Goal: Information Seeking & Learning: Check status

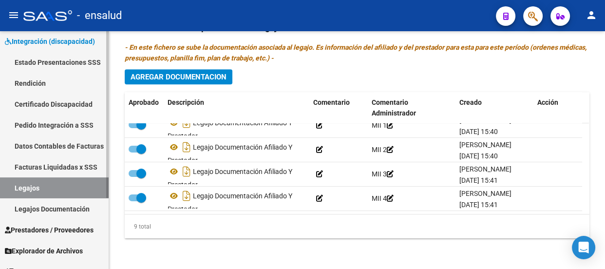
scroll to position [88, 0]
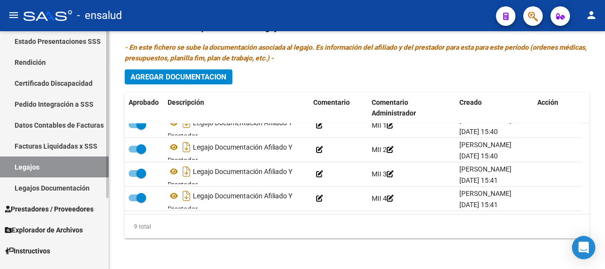
click at [45, 146] on link "Facturas Liquidadas x SSS" at bounding box center [54, 146] width 109 height 21
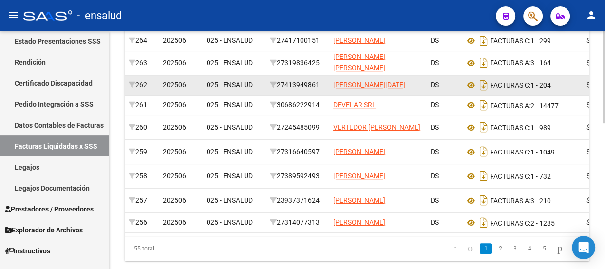
scroll to position [354, 0]
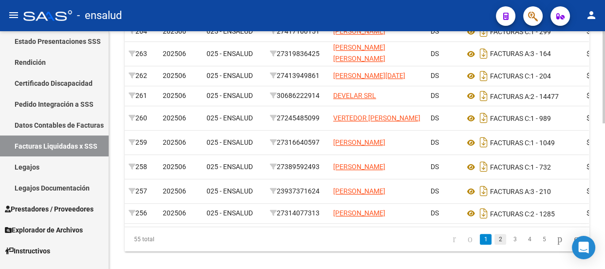
click at [495, 245] on link "2" at bounding box center [501, 239] width 12 height 11
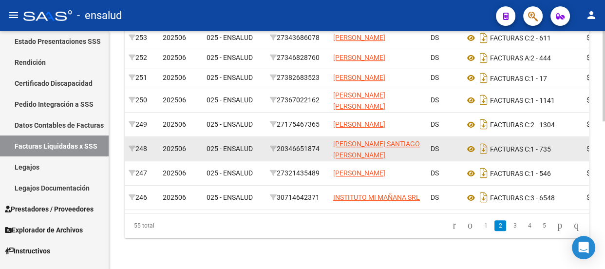
scroll to position [391, 0]
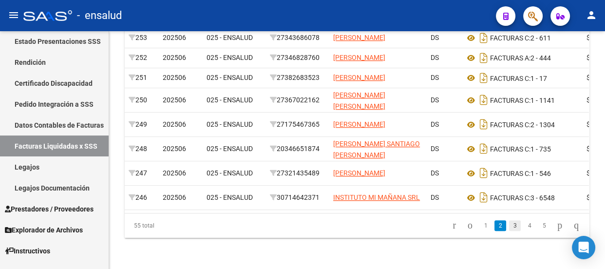
click at [509, 228] on link "3" at bounding box center [515, 225] width 12 height 11
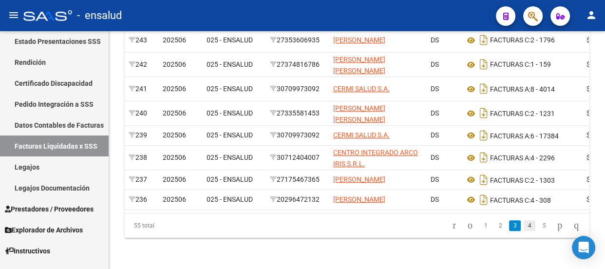
click at [524, 227] on link "4" at bounding box center [530, 225] width 12 height 11
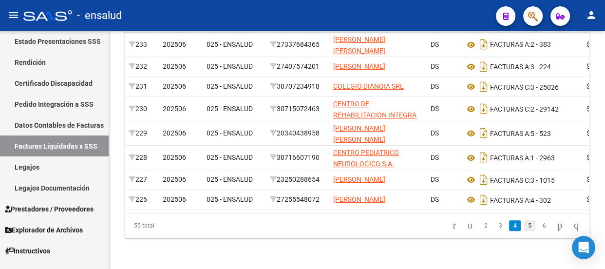
click at [524, 224] on link "5" at bounding box center [530, 225] width 12 height 11
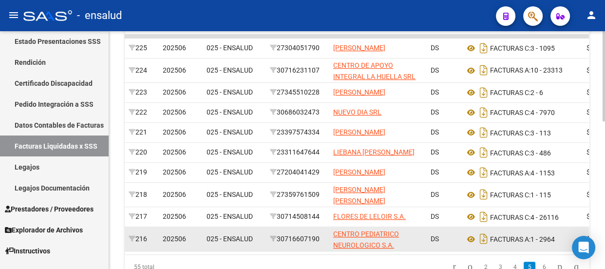
scroll to position [302, 0]
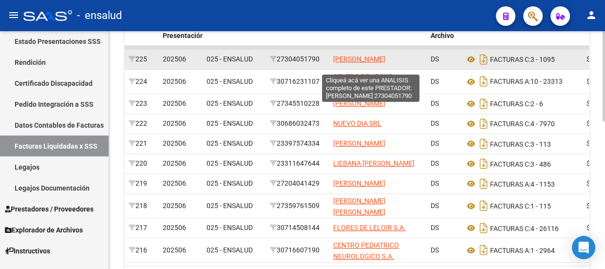
click at [345, 56] on span "[PERSON_NAME]" at bounding box center [359, 59] width 52 height 8
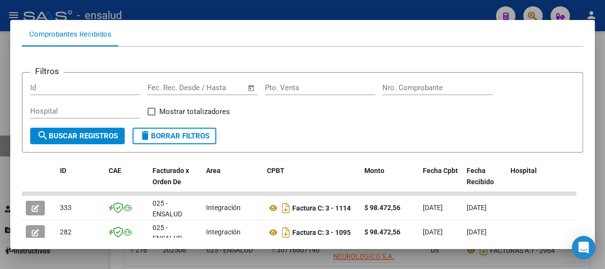
scroll to position [190, 0]
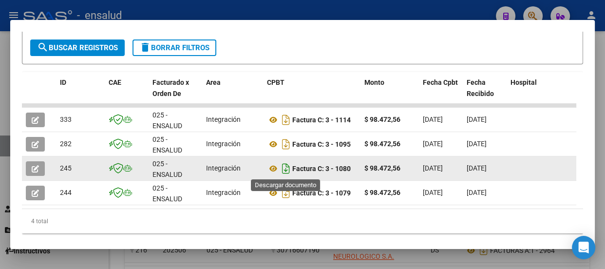
click at [285, 167] on icon "Descargar documento" at bounding box center [286, 169] width 13 height 16
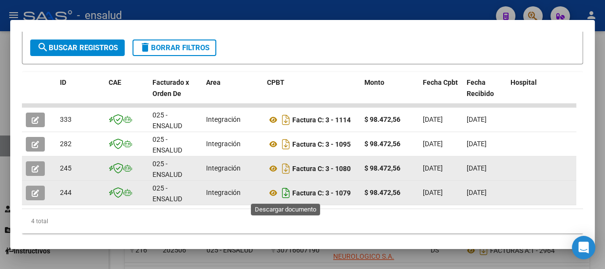
click at [288, 194] on icon "Descargar documento" at bounding box center [286, 193] width 13 height 16
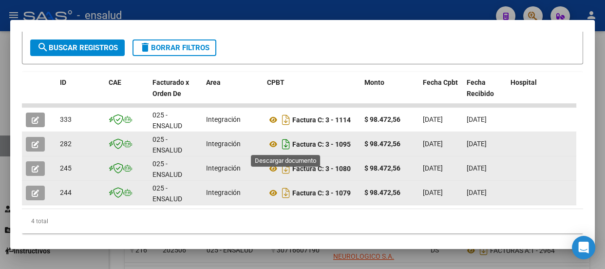
click at [286, 143] on icon "Descargar documento" at bounding box center [286, 144] width 13 height 16
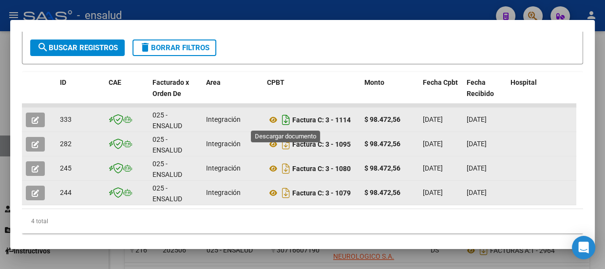
click at [283, 120] on icon "Descargar documento" at bounding box center [286, 120] width 13 height 16
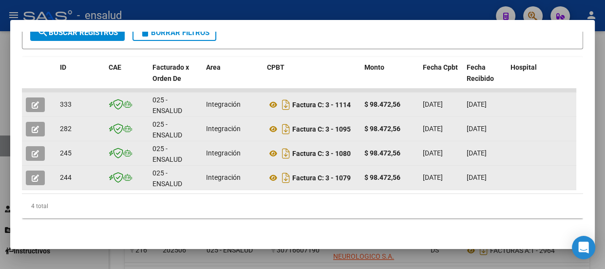
scroll to position [211, 0]
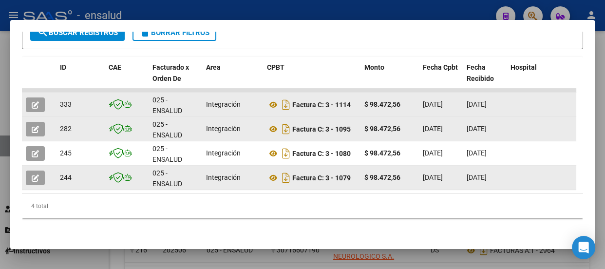
click at [319, 12] on div at bounding box center [302, 134] width 605 height 269
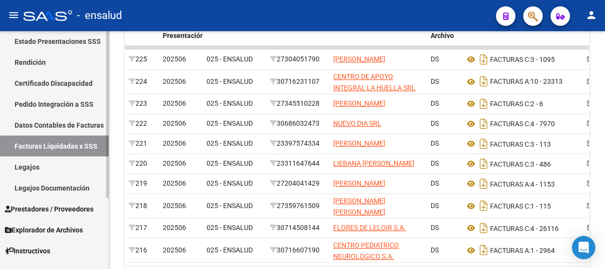
click at [61, 99] on link "Pedido Integración a SSS" at bounding box center [54, 104] width 109 height 21
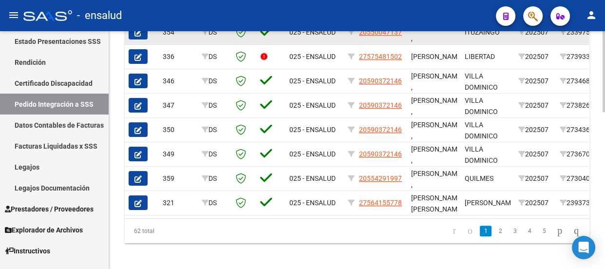
scroll to position [461, 0]
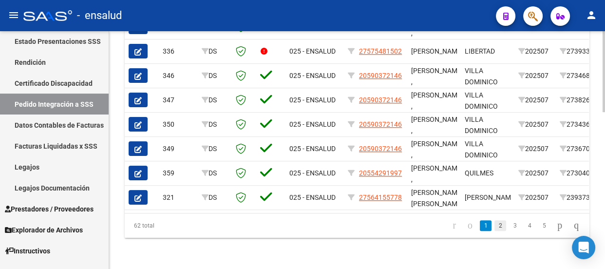
click at [495, 226] on link "2" at bounding box center [501, 225] width 12 height 11
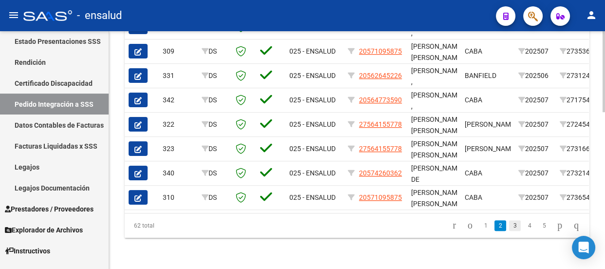
click at [509, 225] on link "3" at bounding box center [515, 225] width 12 height 11
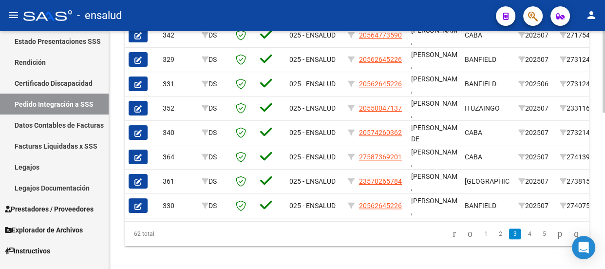
scroll to position [456, 0]
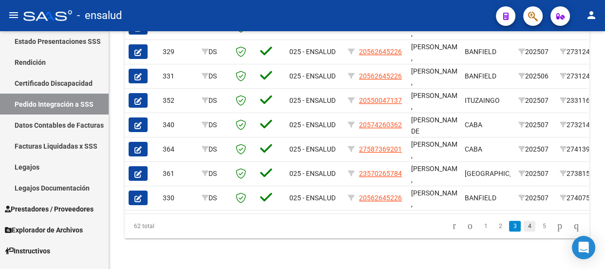
click at [524, 227] on link "4" at bounding box center [530, 226] width 12 height 11
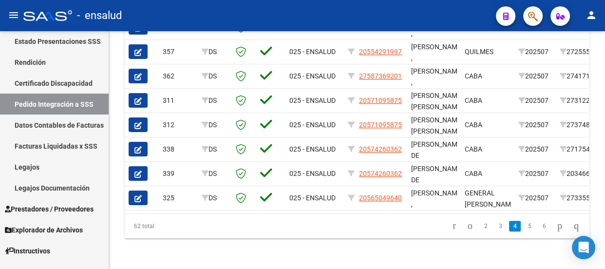
scroll to position [411, 0]
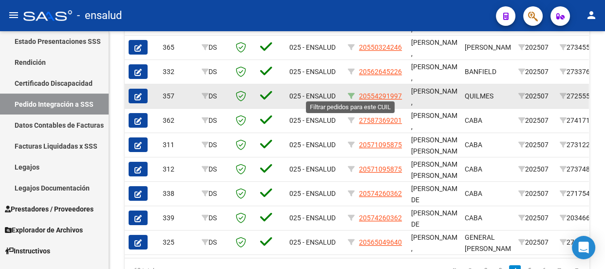
click at [351, 93] on icon at bounding box center [351, 96] width 7 height 7
type input "20554291997"
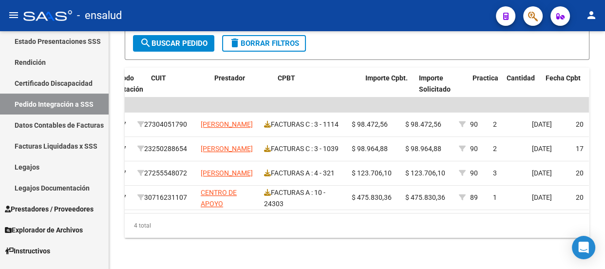
scroll to position [0, 409]
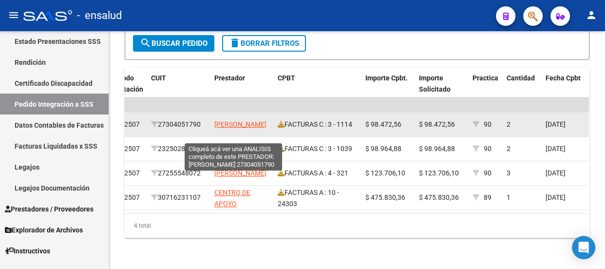
click at [237, 120] on span "[PERSON_NAME]" at bounding box center [240, 124] width 52 height 8
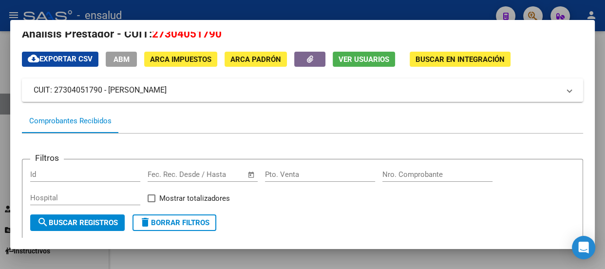
scroll to position [0, 0]
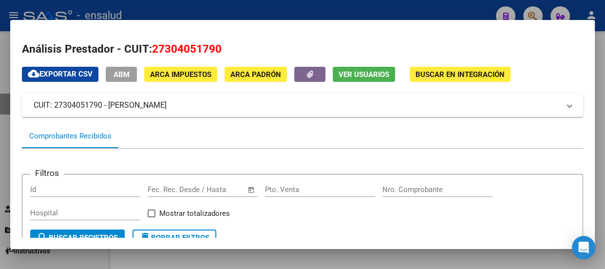
click at [271, 7] on div at bounding box center [302, 134] width 605 height 269
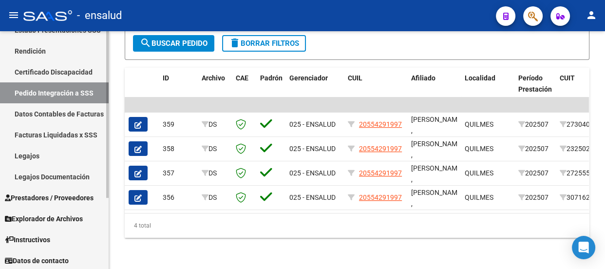
scroll to position [101, 0]
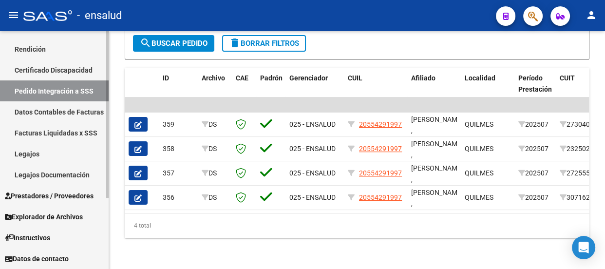
click at [67, 217] on span "Explorador de Archivos" at bounding box center [44, 217] width 78 height 11
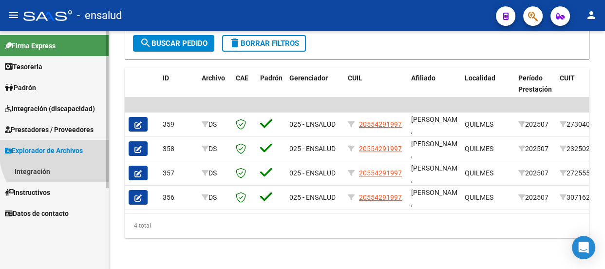
scroll to position [0, 0]
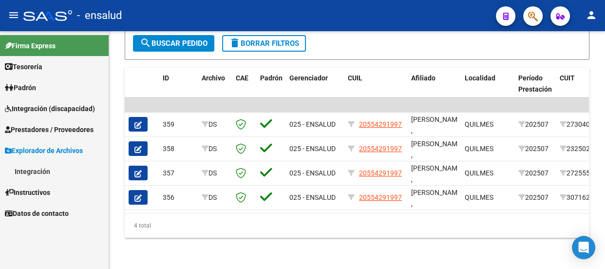
click at [44, 171] on link "Integración" at bounding box center [54, 171] width 109 height 21
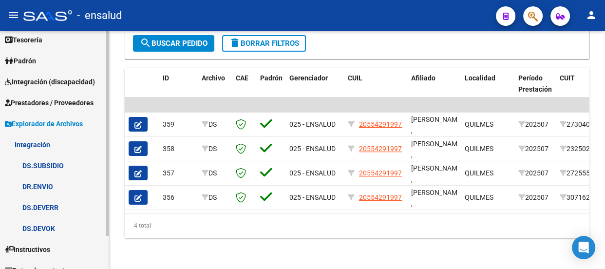
scroll to position [39, 0]
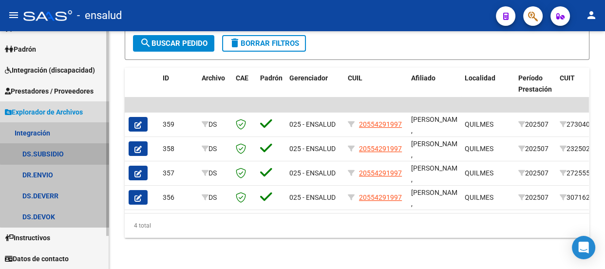
click at [56, 151] on link "DS.SUBSIDIO" at bounding box center [54, 153] width 109 height 21
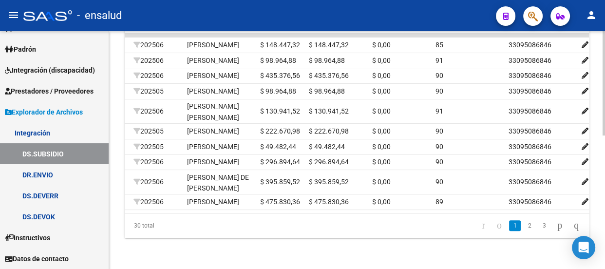
scroll to position [0, 345]
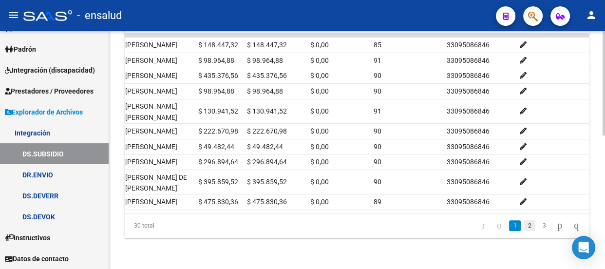
click at [524, 227] on link "2" at bounding box center [530, 225] width 12 height 11
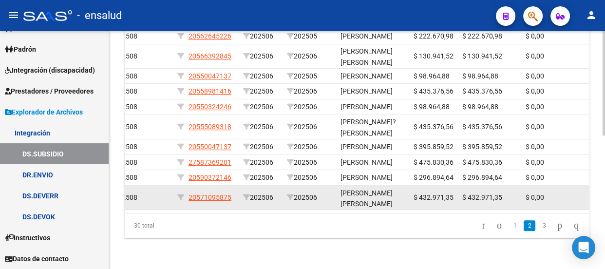
scroll to position [296, 0]
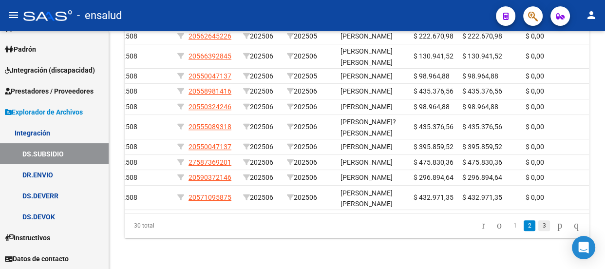
click at [539, 231] on link "3" at bounding box center [545, 225] width 12 height 11
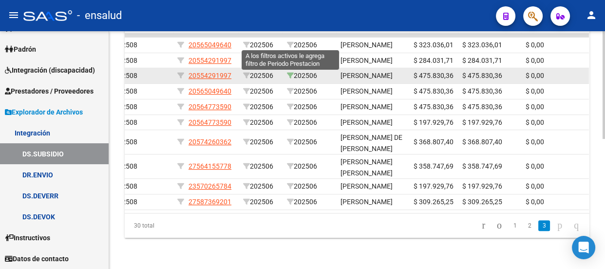
click at [289, 72] on icon at bounding box center [290, 75] width 7 height 7
type input "202506"
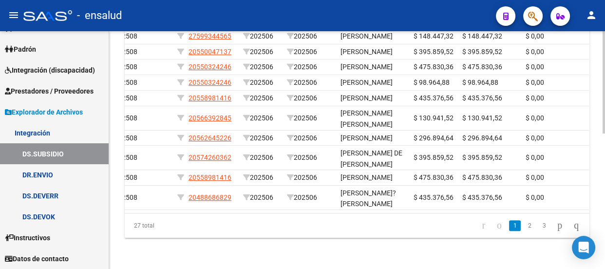
scroll to position [314, 0]
click at [524, 226] on link "2" at bounding box center [530, 225] width 12 height 11
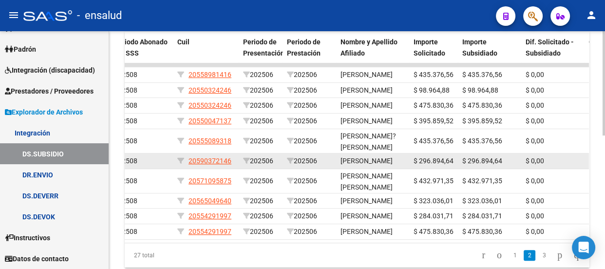
scroll to position [305, 0]
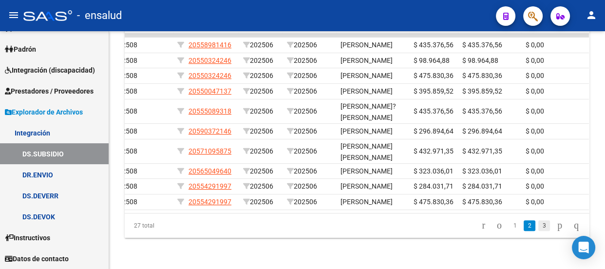
click at [539, 224] on link "3" at bounding box center [545, 225] width 12 height 11
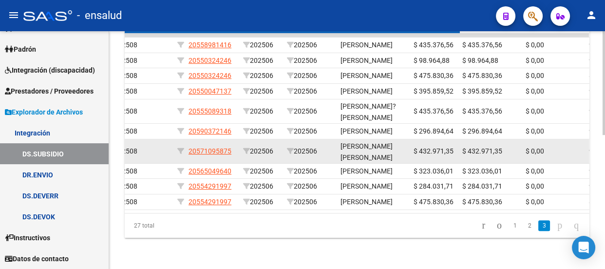
scroll to position [232, 0]
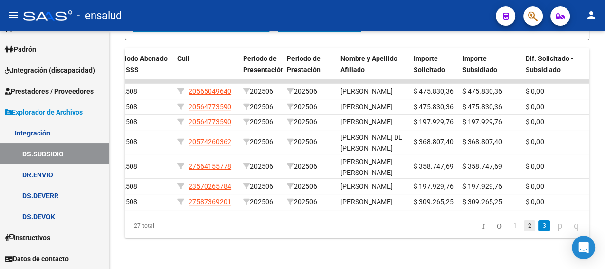
click at [524, 227] on link "2" at bounding box center [530, 225] width 12 height 11
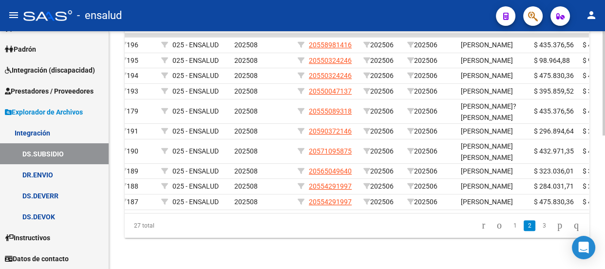
scroll to position [0, 0]
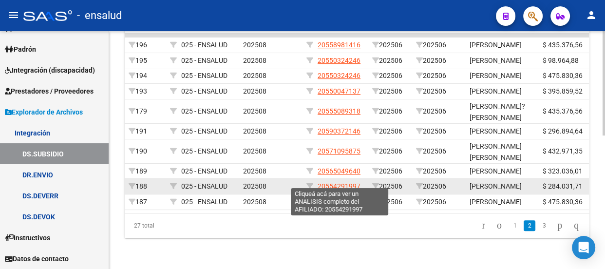
click at [332, 182] on span "20554291997" at bounding box center [339, 186] width 43 height 8
type textarea "20554291997"
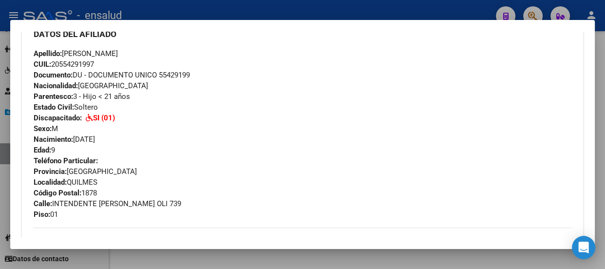
scroll to position [310, 0]
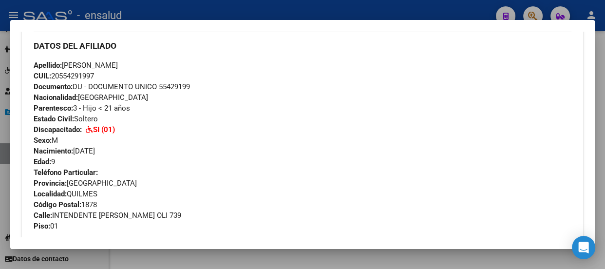
click at [313, 13] on div at bounding box center [302, 134] width 605 height 269
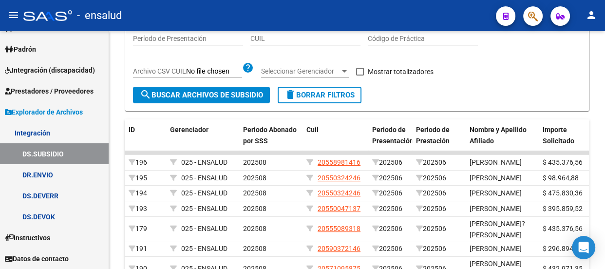
scroll to position [128, 0]
